Goal: Transaction & Acquisition: Obtain resource

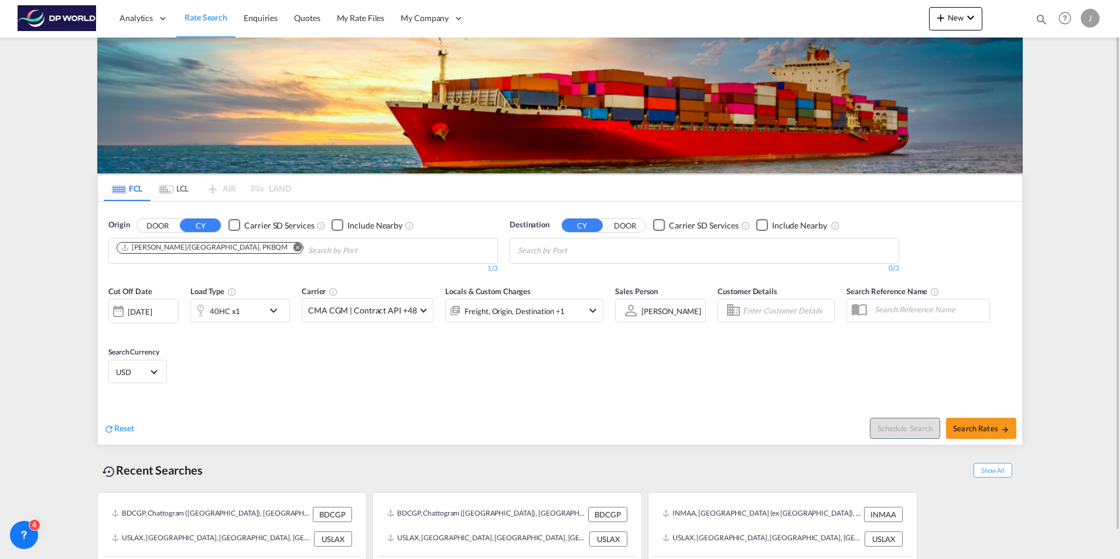
click at [197, 12] on span "Rate Search" at bounding box center [206, 17] width 43 height 10
click at [204, 18] on span "Rate Search" at bounding box center [206, 17] width 43 height 10
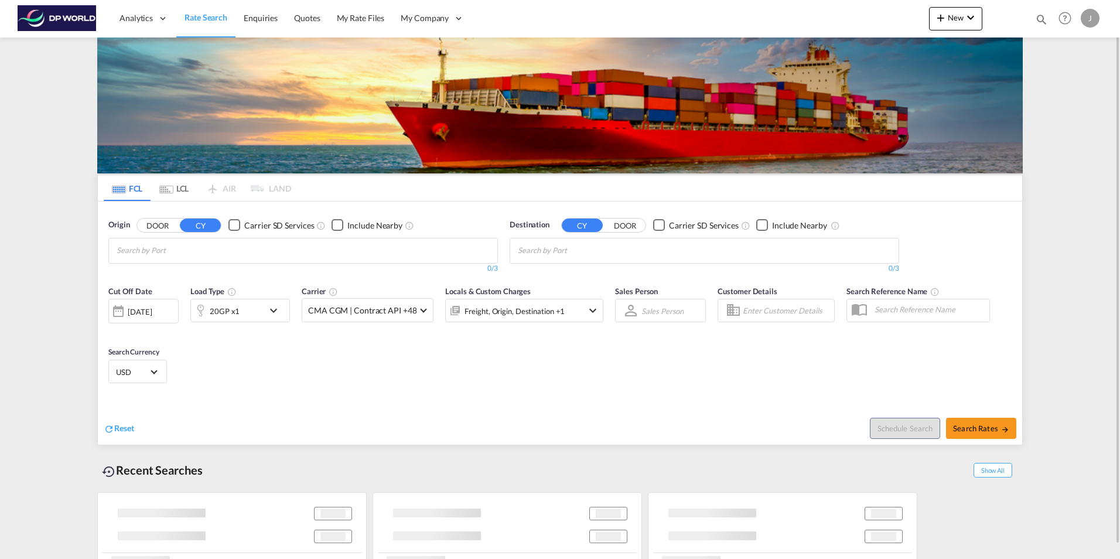
click at [193, 248] on input "Chips input." at bounding box center [172, 250] width 111 height 19
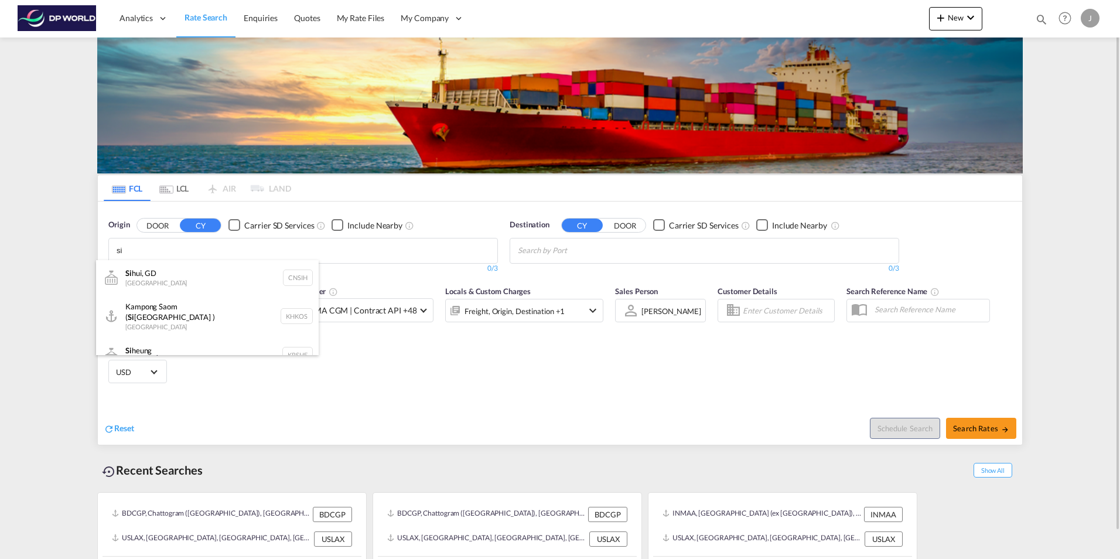
type input "s"
click at [209, 250] on body "Analytics Dashboard Rate Search Enquiries Quotes My Rate Files My Company" at bounding box center [560, 279] width 1120 height 559
paste input "Sihanoukville"
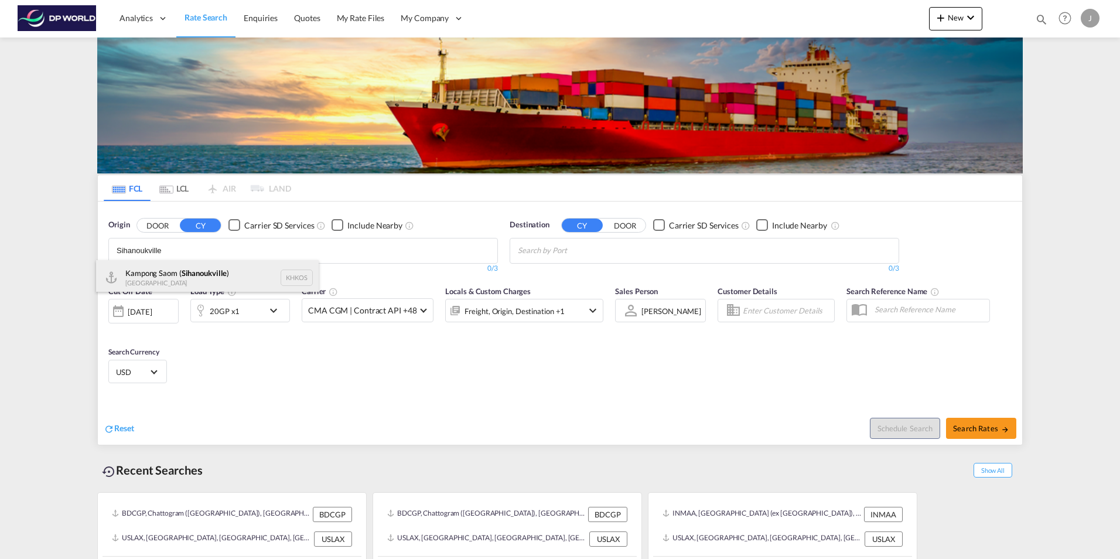
type input "Sihanoukville"
click at [205, 271] on div "Kampong Saom ( [GEOGRAPHIC_DATA] ) [GEOGRAPHIC_DATA] KHKOS" at bounding box center [207, 277] width 223 height 35
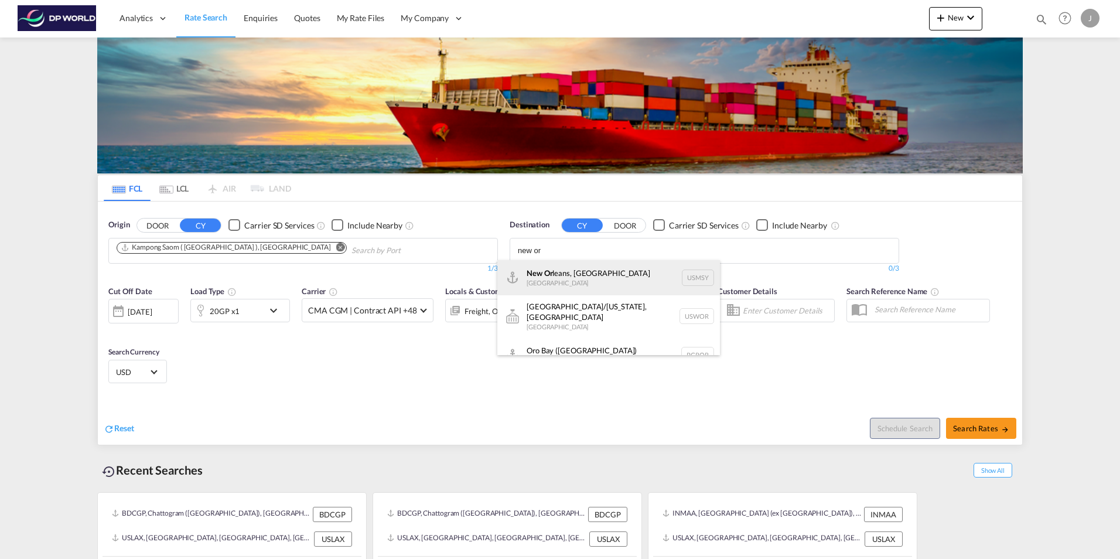
type input "new or"
click at [557, 270] on div "New Or leans, [GEOGRAPHIC_DATA] USMSY" at bounding box center [608, 277] width 223 height 35
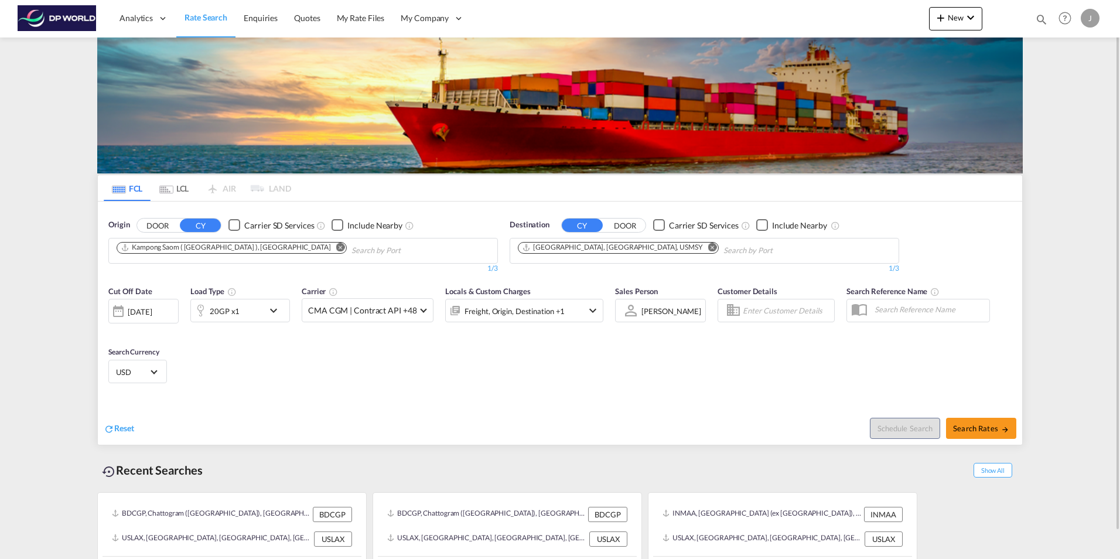
click at [152, 311] on div "[DATE]" at bounding box center [140, 311] width 24 height 11
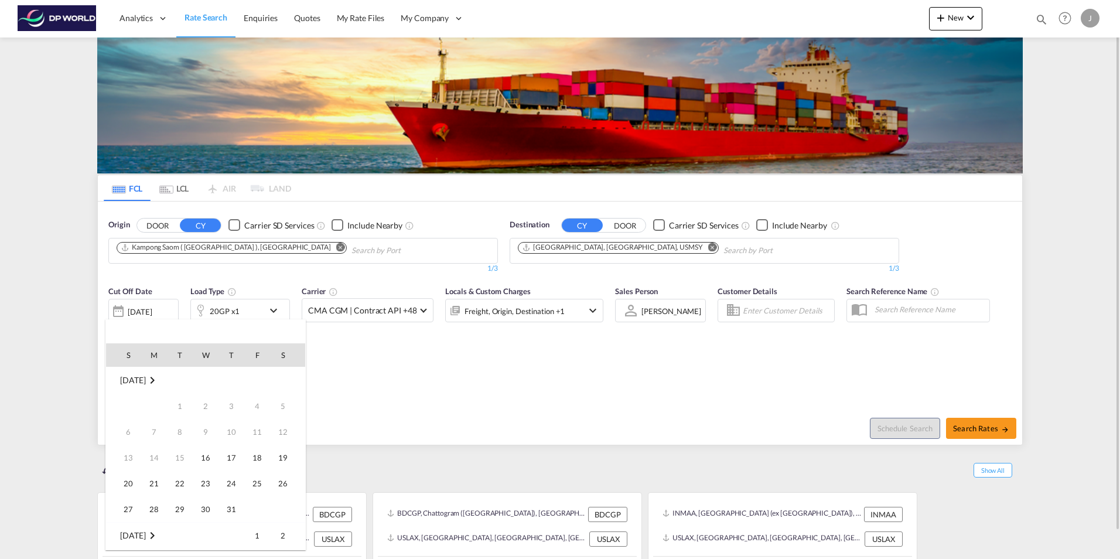
scroll to position [466, 0]
click at [257, 435] on span "17" at bounding box center [256, 431] width 23 height 23
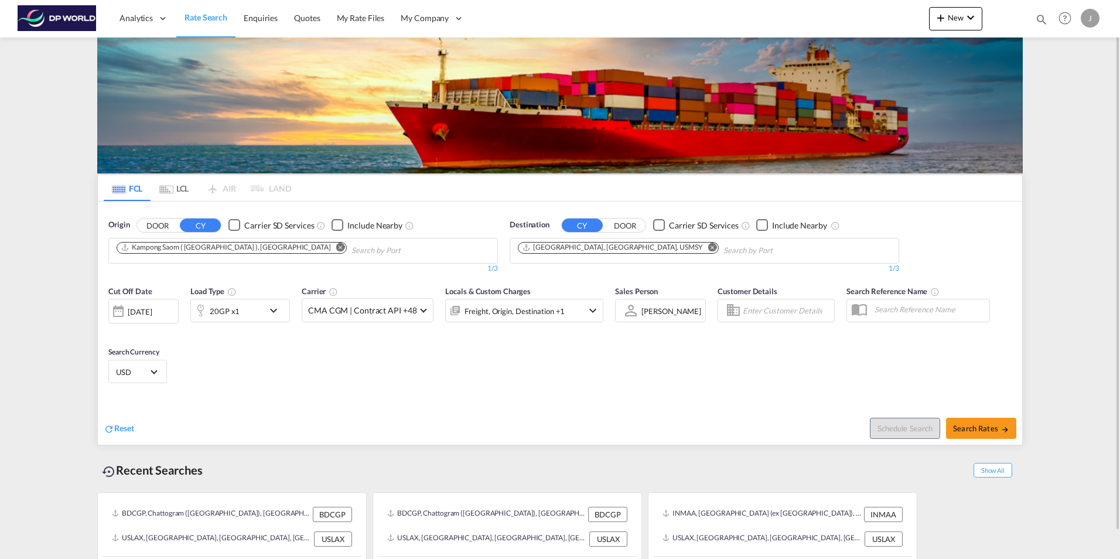
click at [340, 390] on div "Cut Off Date [DATE] [DATE] Load Type 20GP x1 Carrier CMA CGM | Contract API +48…" at bounding box center [560, 336] width 924 height 114
click at [988, 431] on span "Search Rates" at bounding box center [981, 428] width 56 height 9
type input "KHKOS to USMSY / [DATE]"
